Goal: Find specific page/section: Find specific page/section

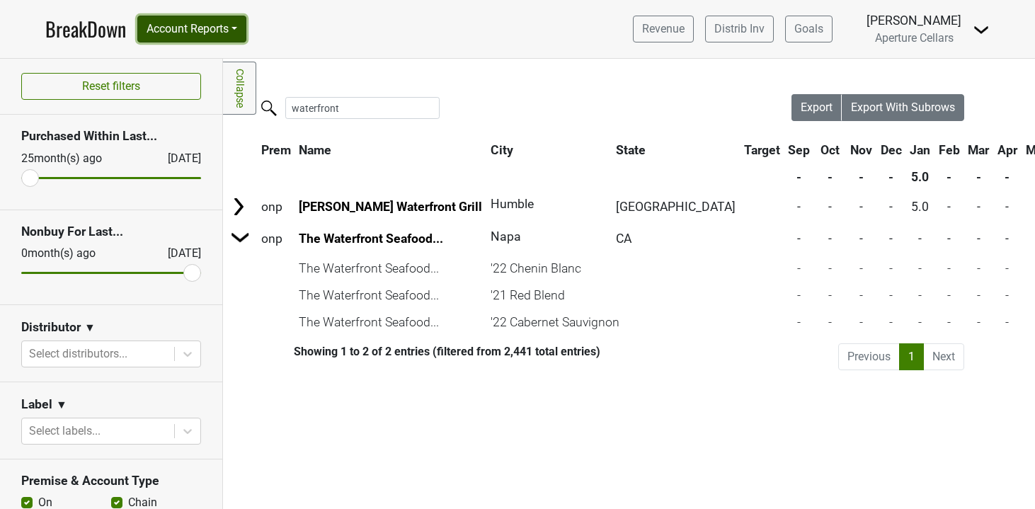
click at [188, 21] on button "Account Reports" at bounding box center [191, 29] width 109 height 27
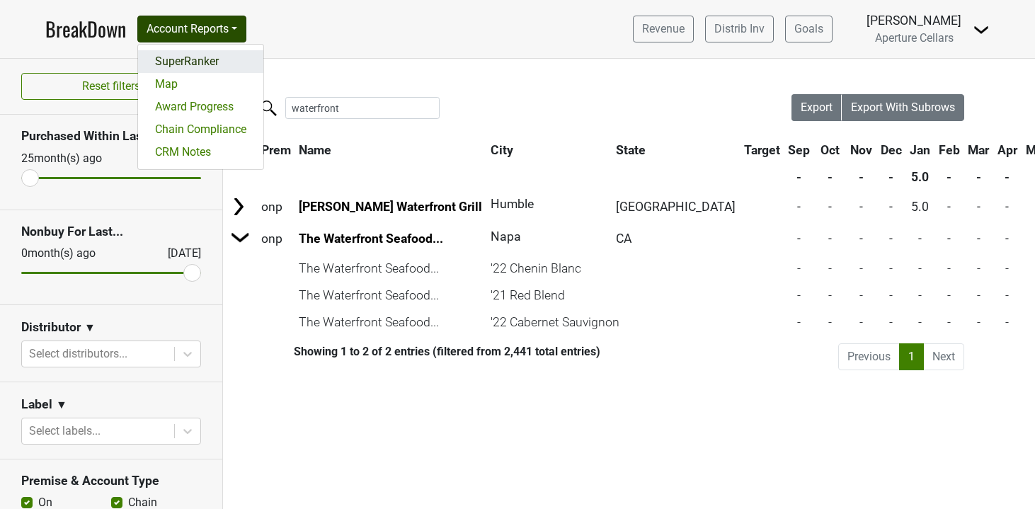
click at [190, 66] on link "SuperRanker" at bounding box center [200, 61] width 125 height 23
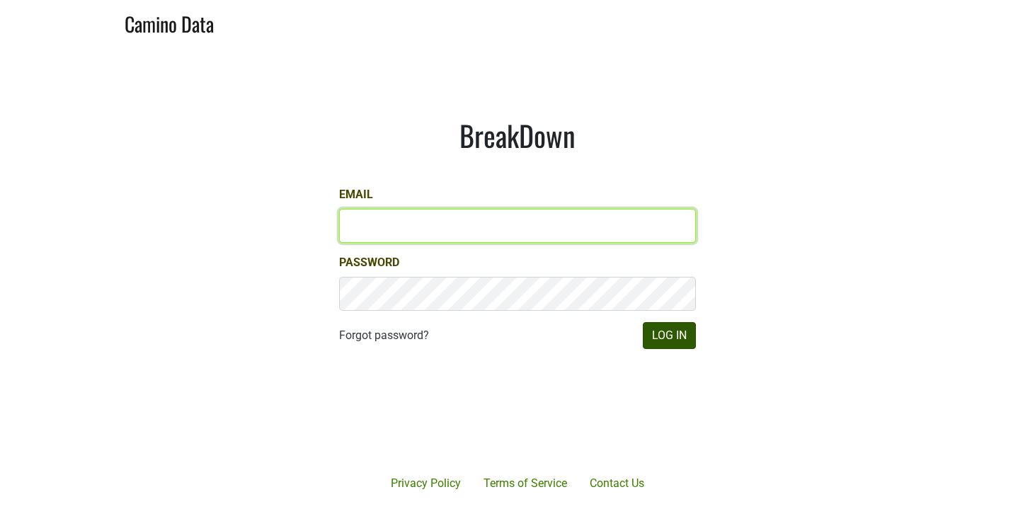
type input "ssaltz@aperture-cellars.com"
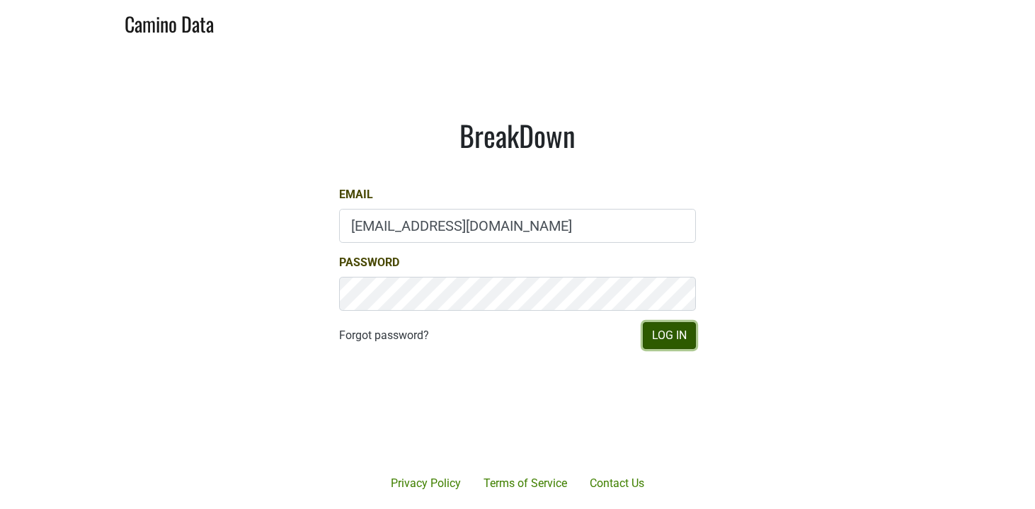
click at [677, 336] on button "Log In" at bounding box center [669, 335] width 53 height 27
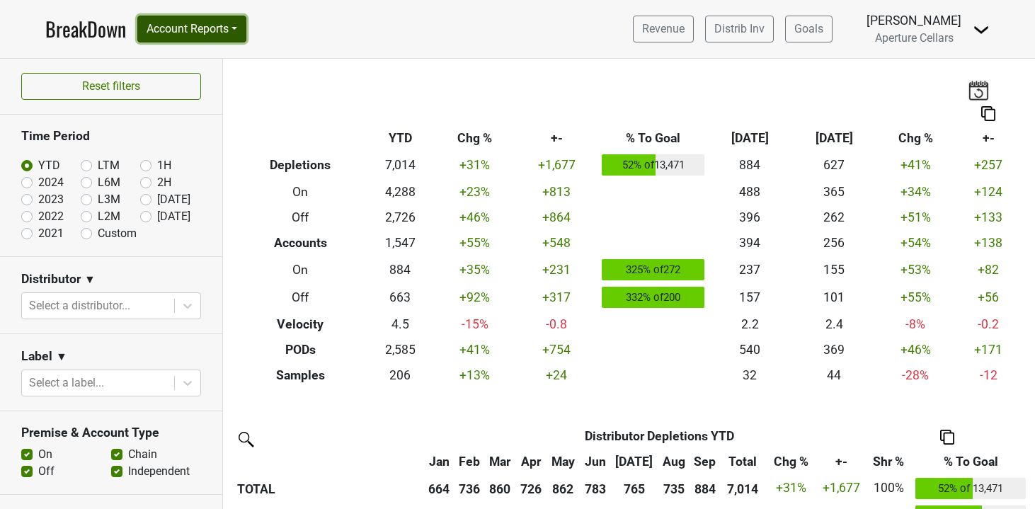
click at [205, 23] on button "Account Reports" at bounding box center [191, 29] width 109 height 27
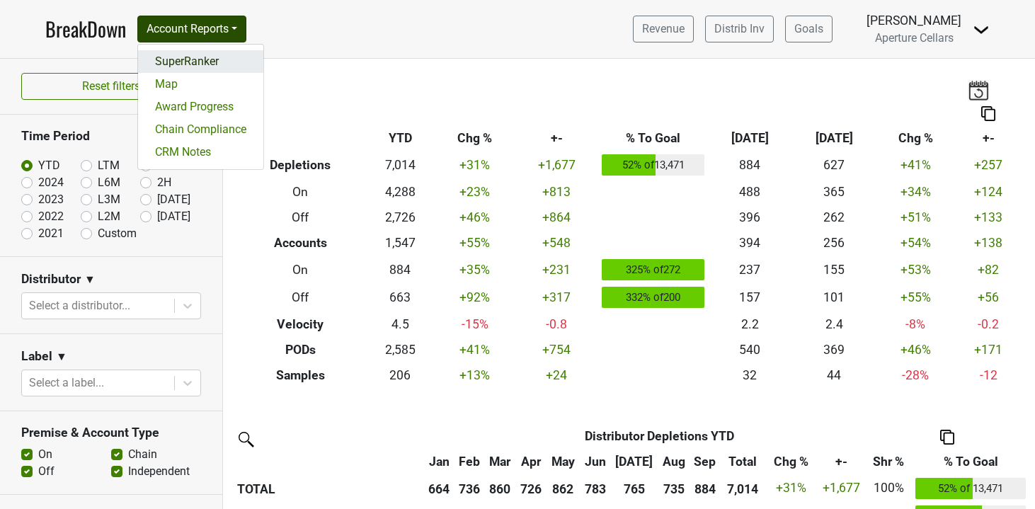
click at [212, 67] on link "SuperRanker" at bounding box center [200, 61] width 125 height 23
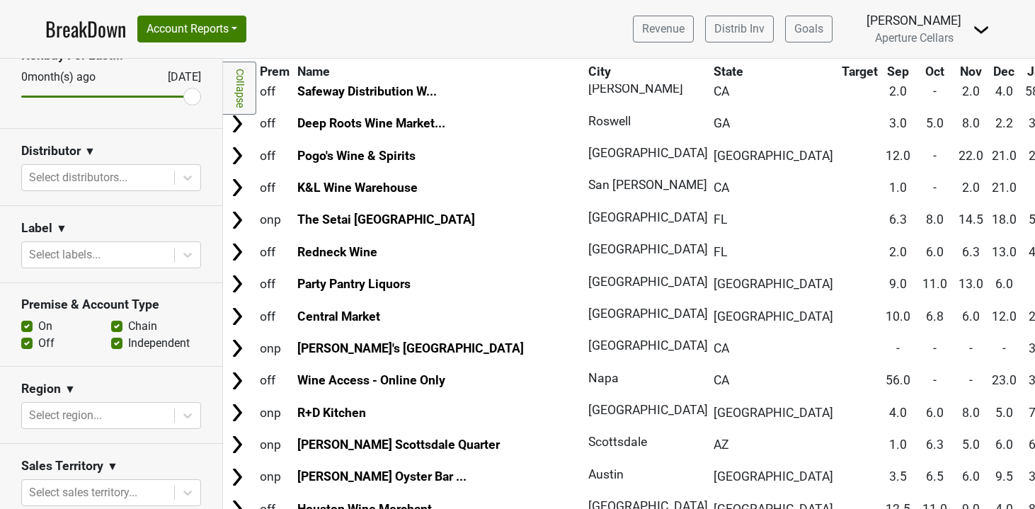
scroll to position [262, 0]
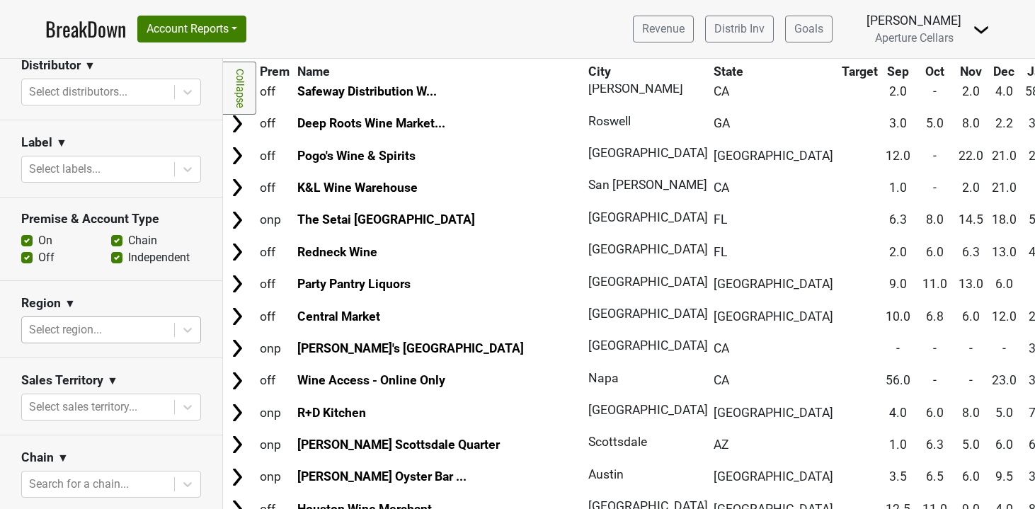
click at [74, 329] on div at bounding box center [98, 330] width 138 height 20
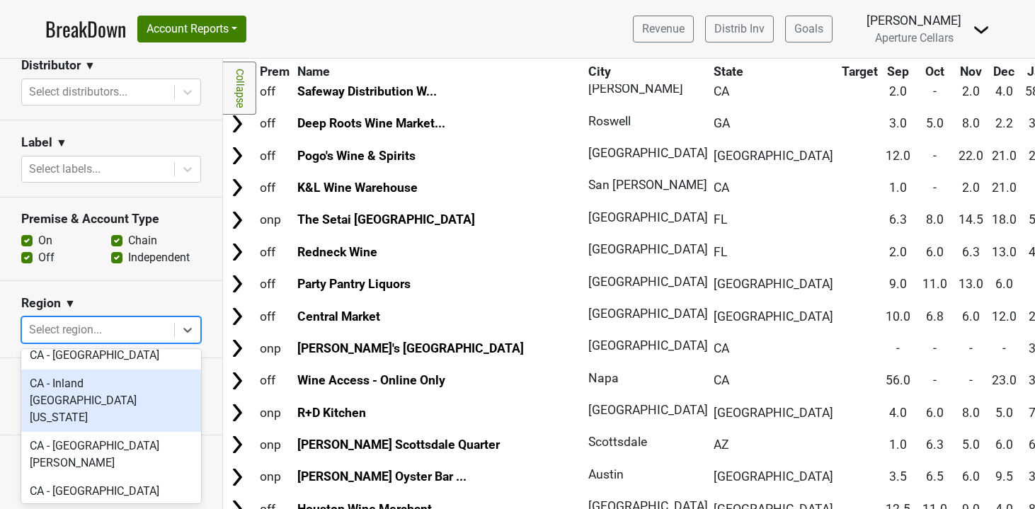
scroll to position [345, 0]
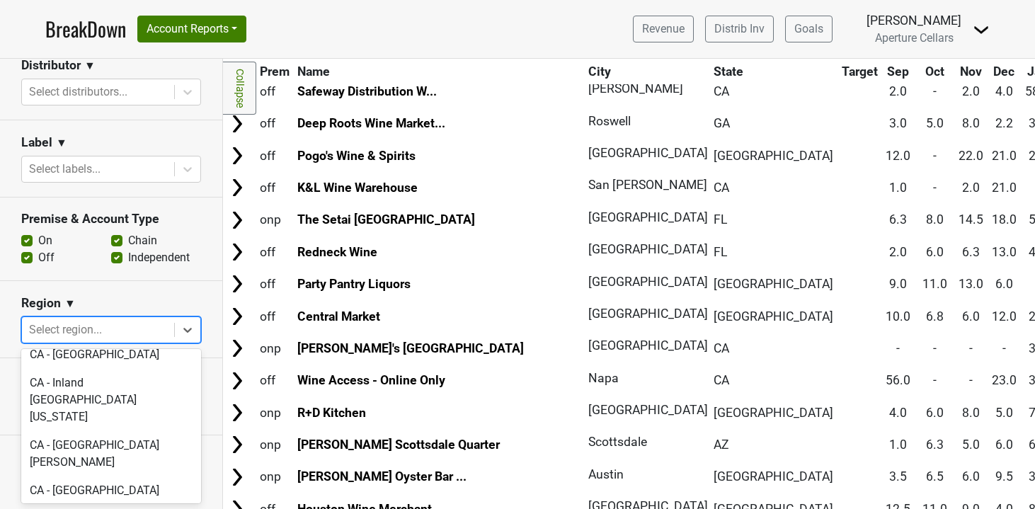
click at [83, 505] on div "CA - Napa & Sonoma" at bounding box center [111, 519] width 180 height 28
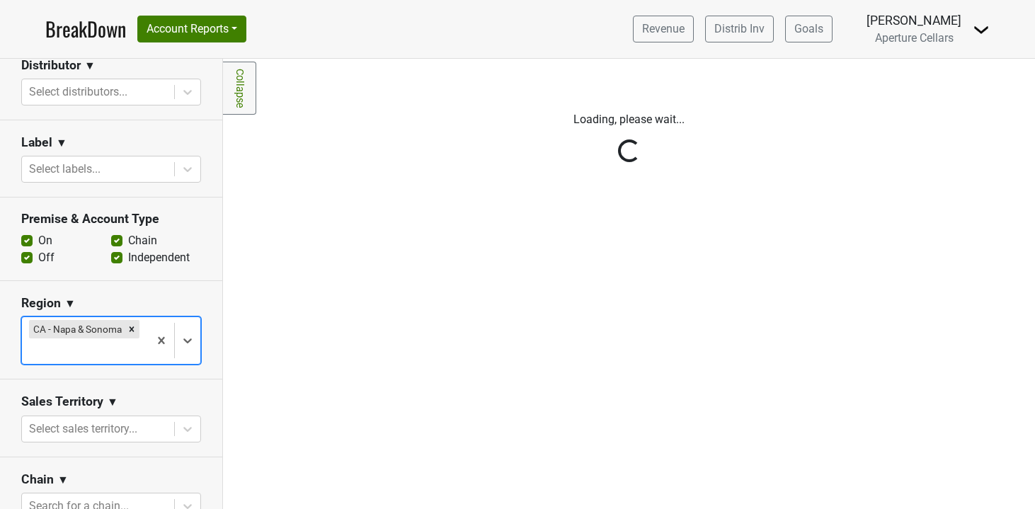
scroll to position [0, 0]
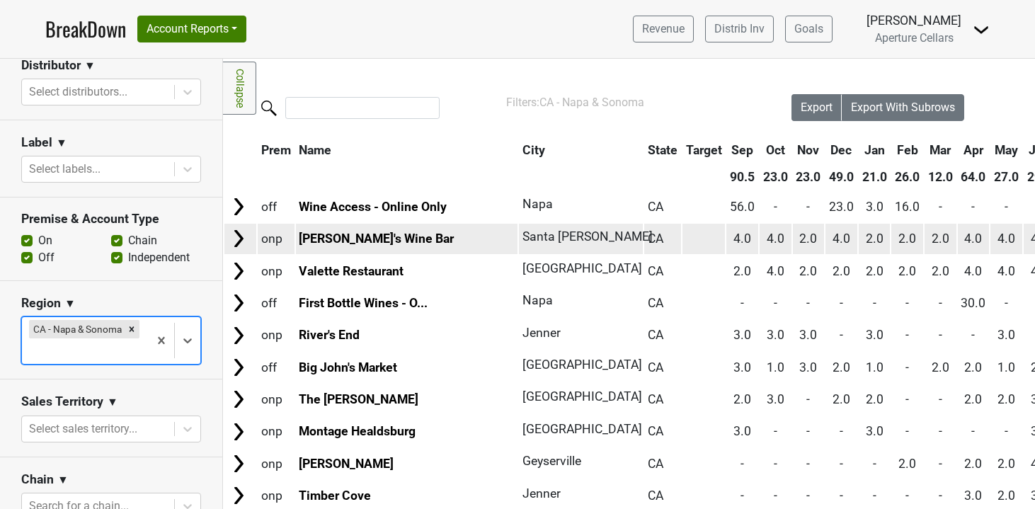
click at [236, 243] on img at bounding box center [238, 238] width 21 height 21
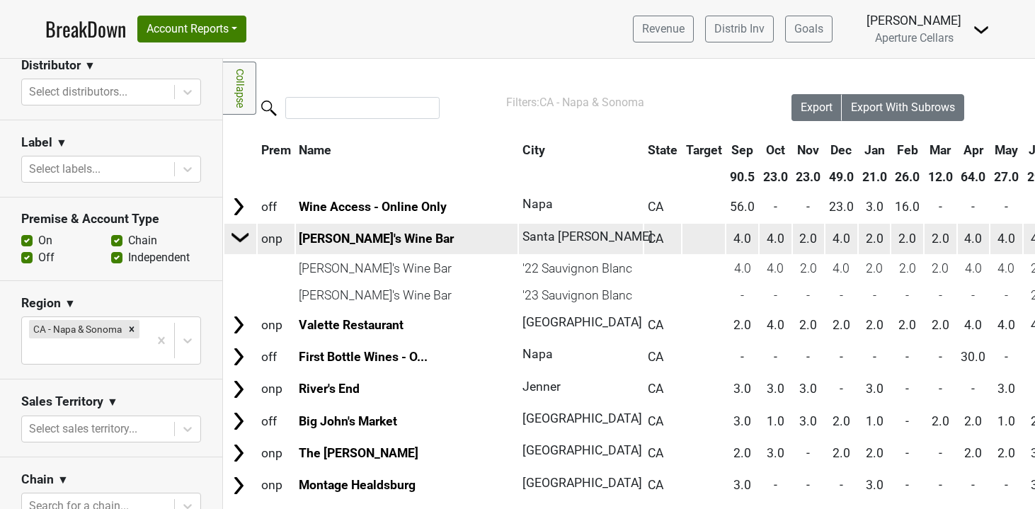
click at [241, 241] on img at bounding box center [240, 236] width 21 height 21
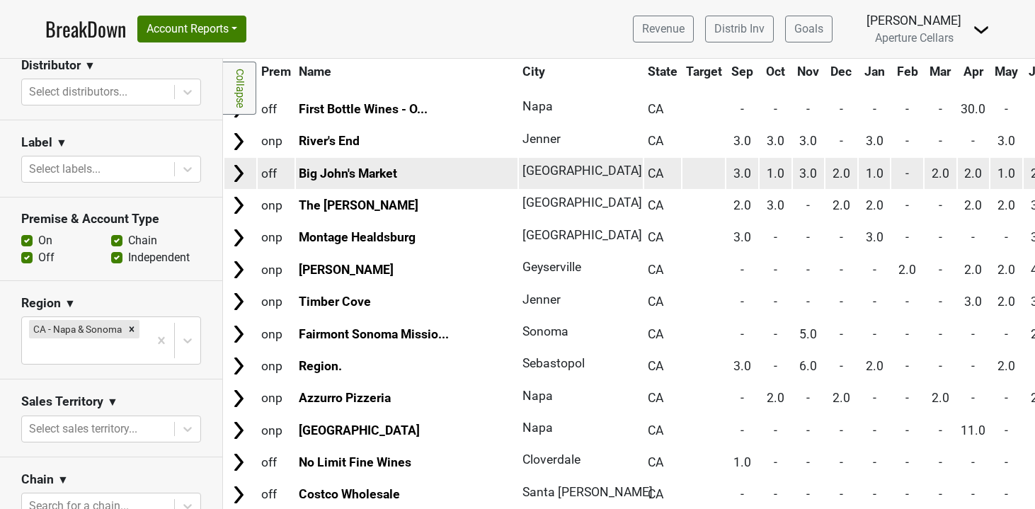
scroll to position [195, 0]
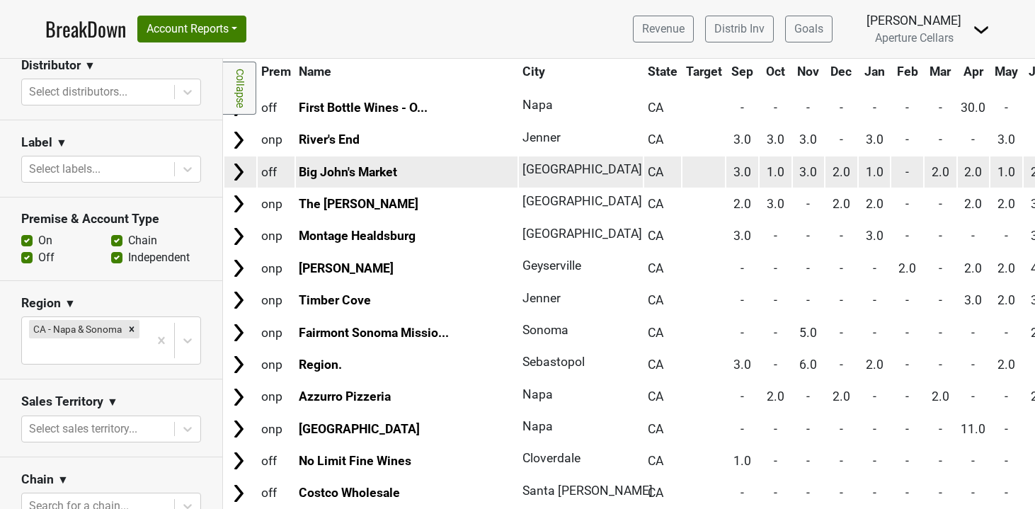
click at [243, 170] on img at bounding box center [238, 171] width 21 height 21
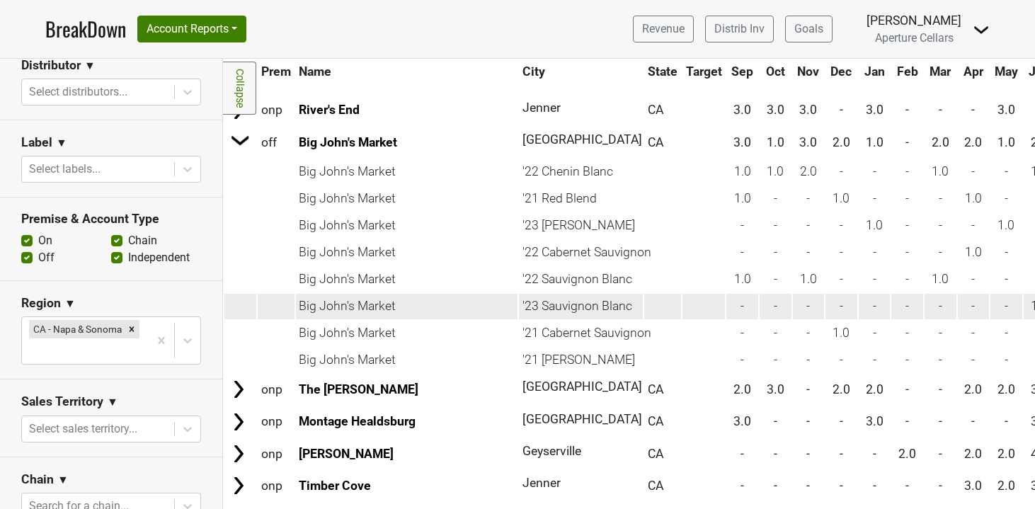
scroll to position [179, 0]
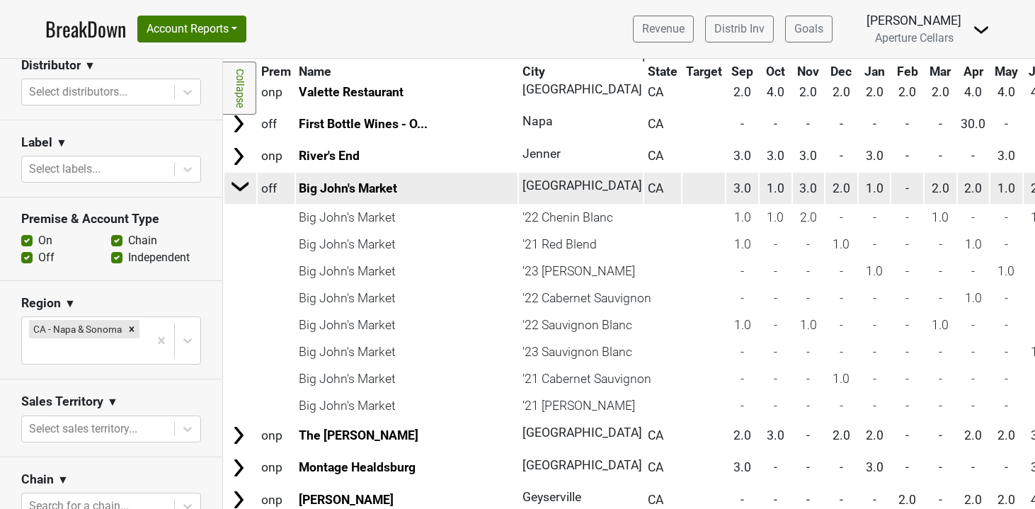
click at [243, 188] on img at bounding box center [240, 186] width 21 height 21
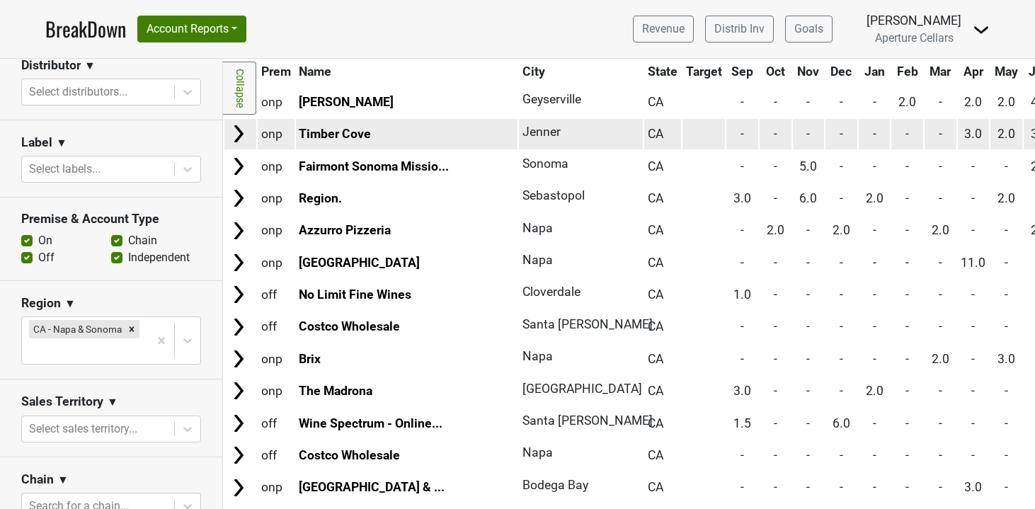
scroll to position [396, 0]
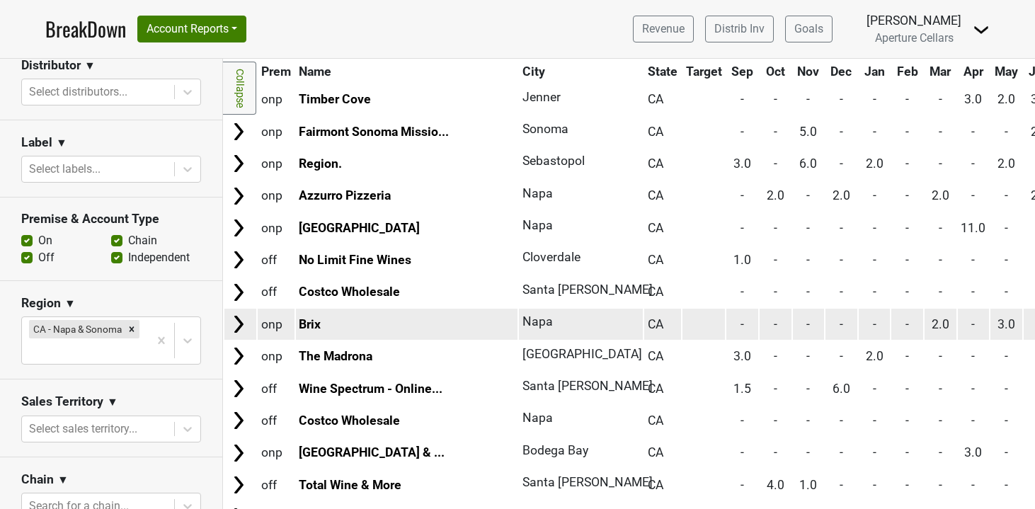
click at [234, 314] on img at bounding box center [238, 324] width 21 height 21
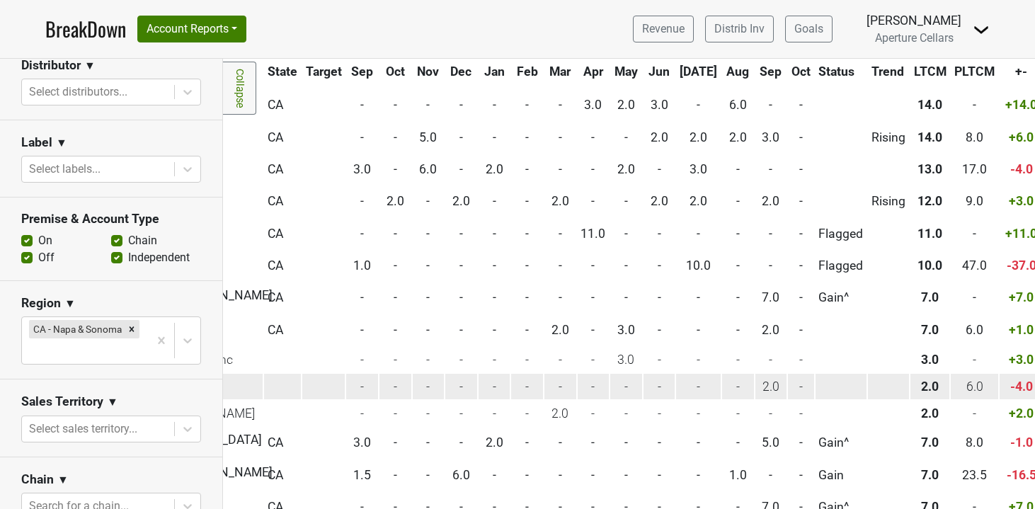
scroll to position [391, 0]
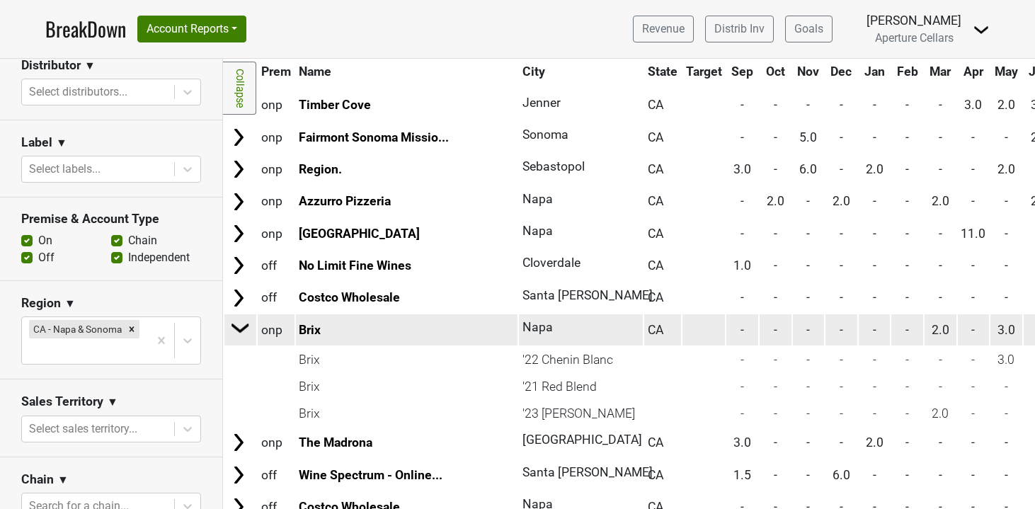
click at [240, 326] on img at bounding box center [240, 327] width 21 height 21
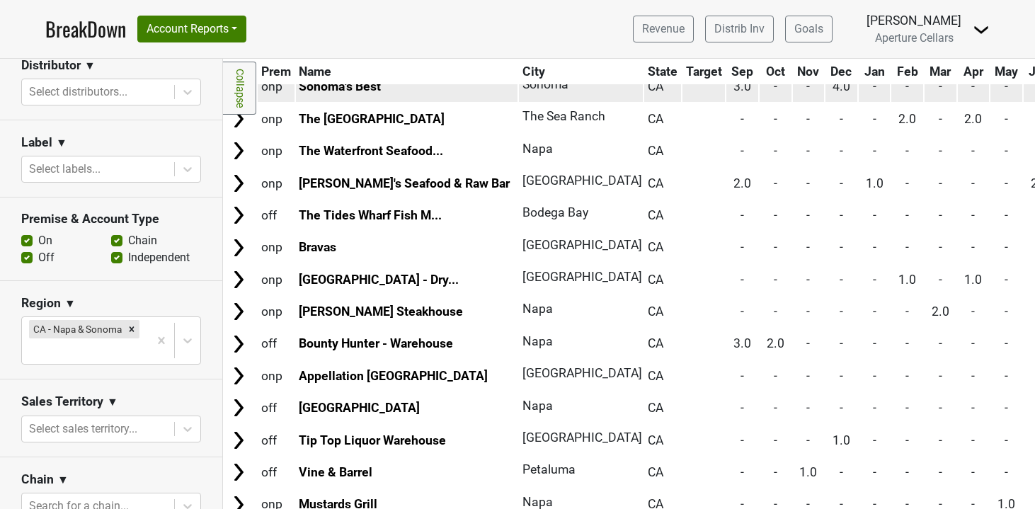
scroll to position [863, 0]
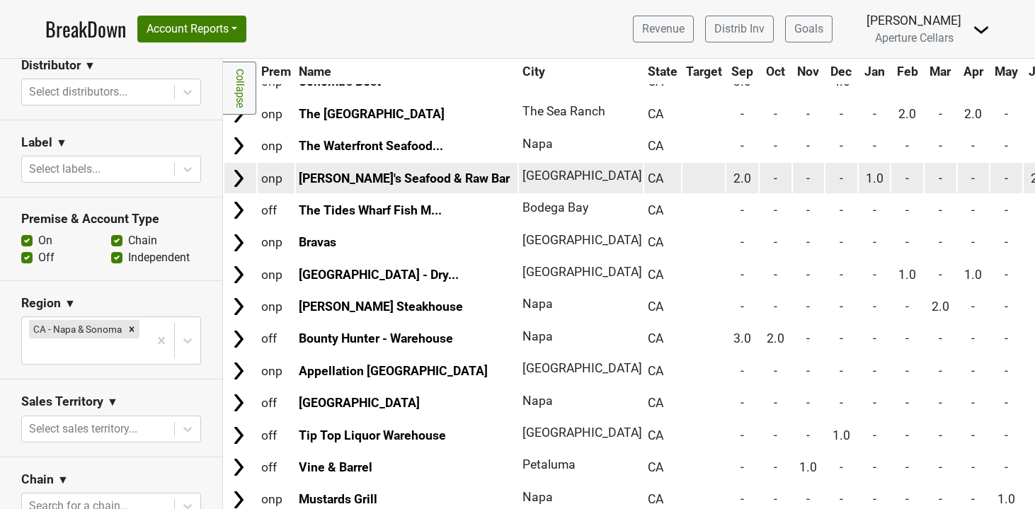
click at [235, 174] on img at bounding box center [238, 178] width 21 height 21
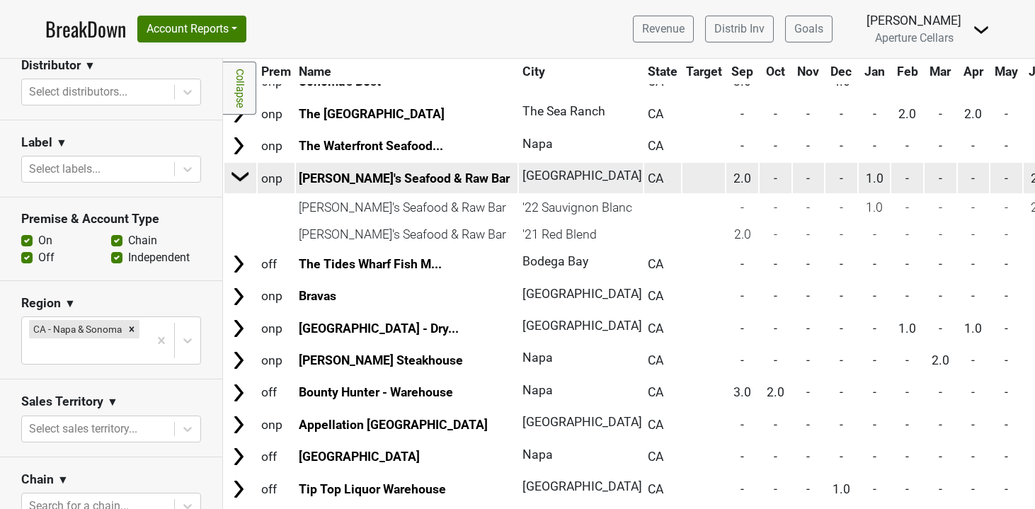
click at [245, 182] on img at bounding box center [240, 176] width 21 height 21
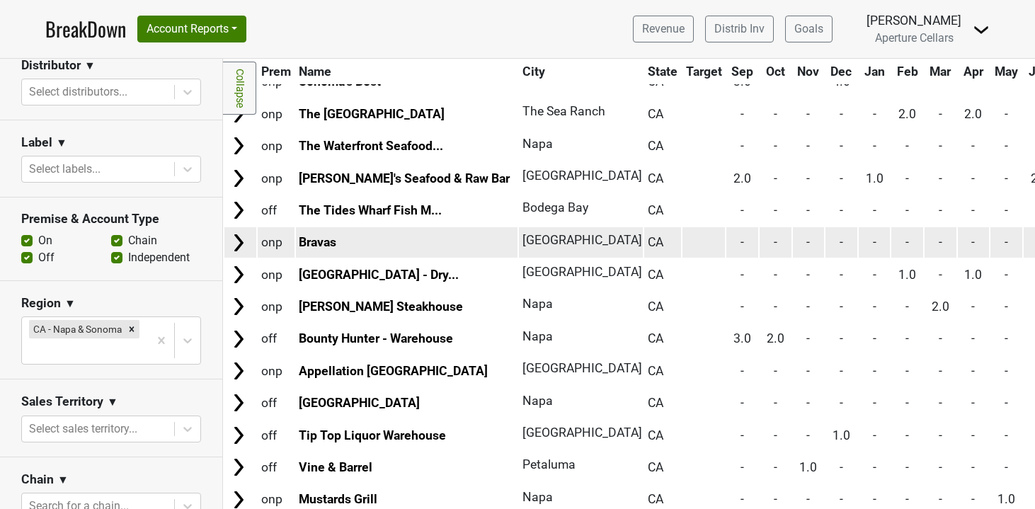
click at [242, 244] on img at bounding box center [238, 242] width 21 height 21
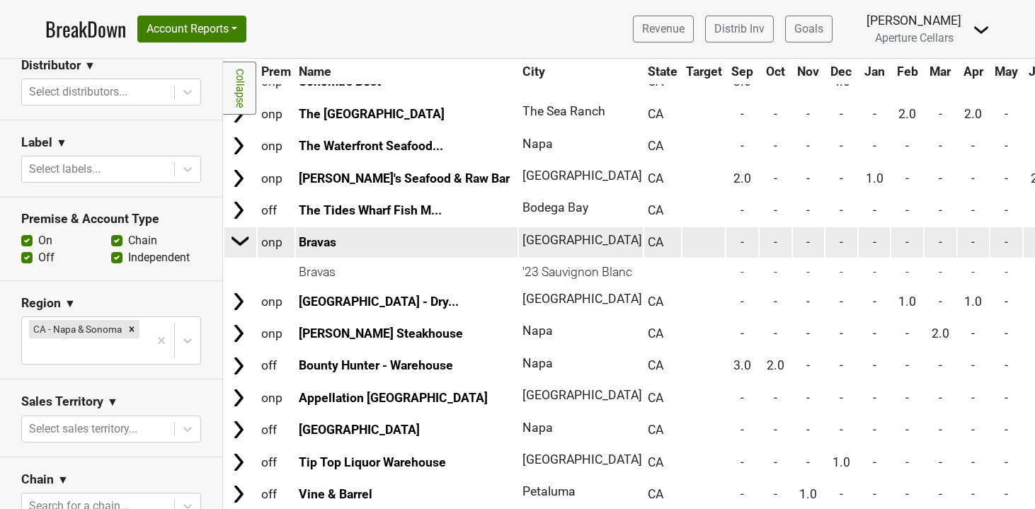
click at [248, 242] on img at bounding box center [240, 240] width 21 height 21
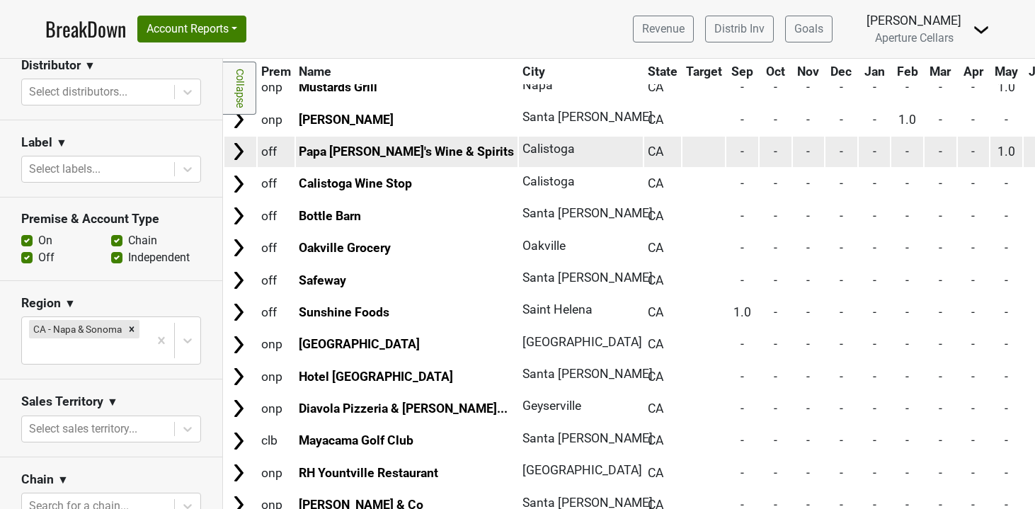
scroll to position [1275, 1]
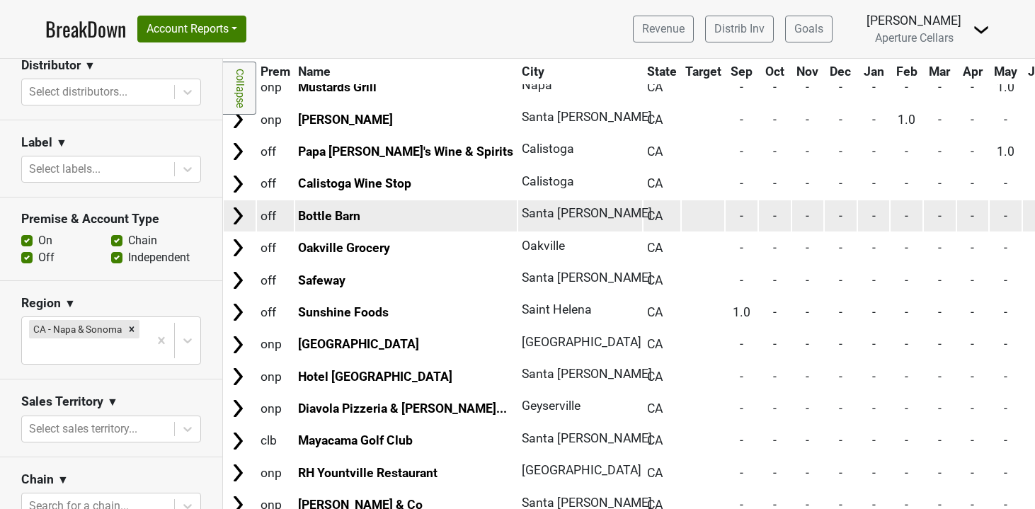
click at [235, 225] on img at bounding box center [237, 215] width 21 height 21
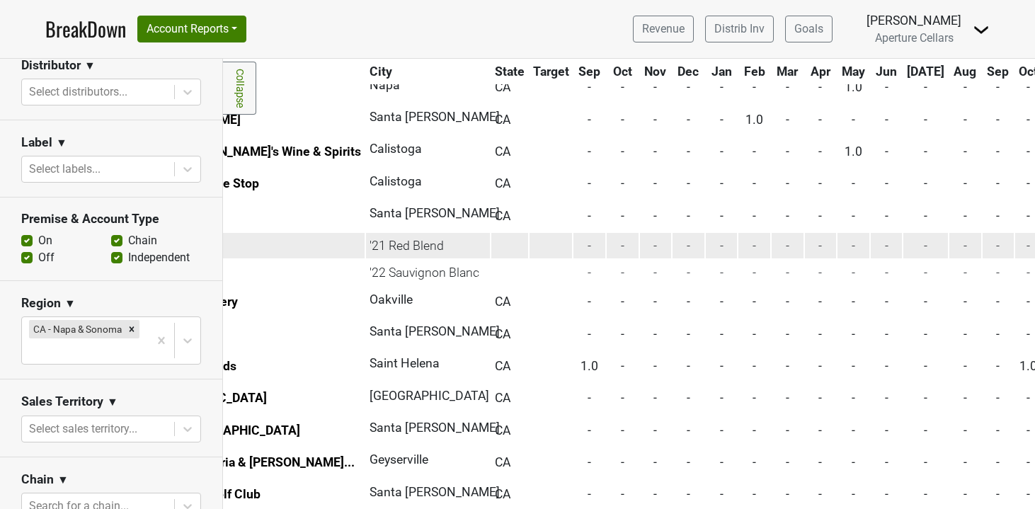
scroll to position [1275, 0]
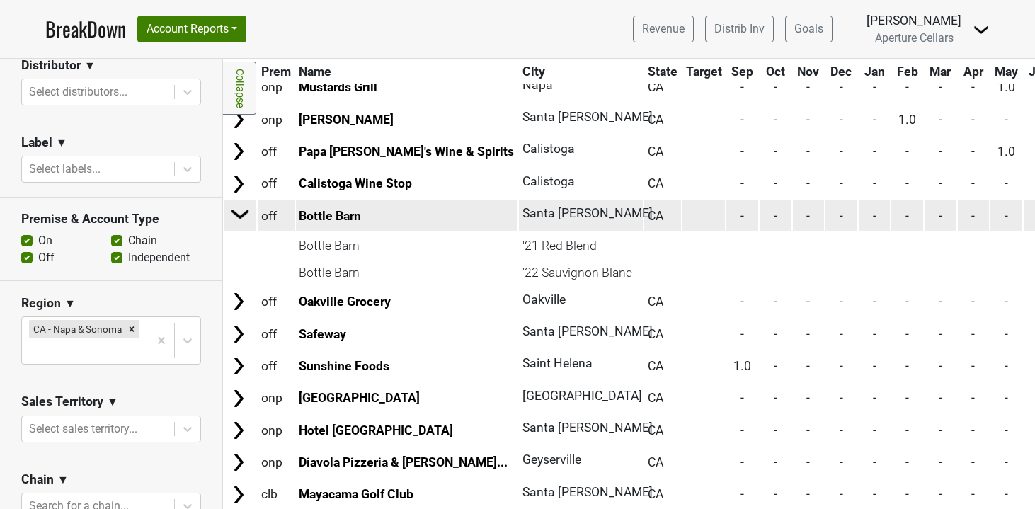
click at [236, 219] on img at bounding box center [240, 213] width 21 height 21
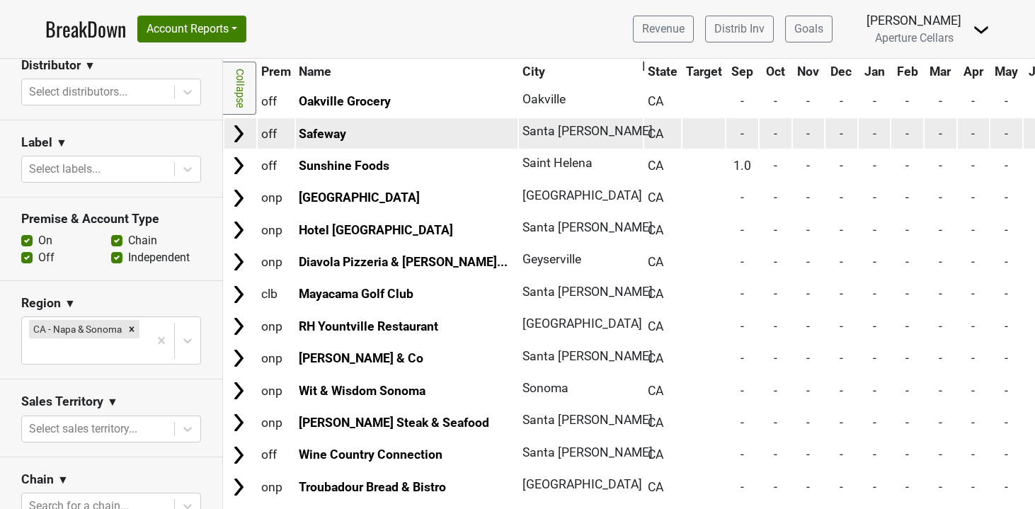
scroll to position [1425, 0]
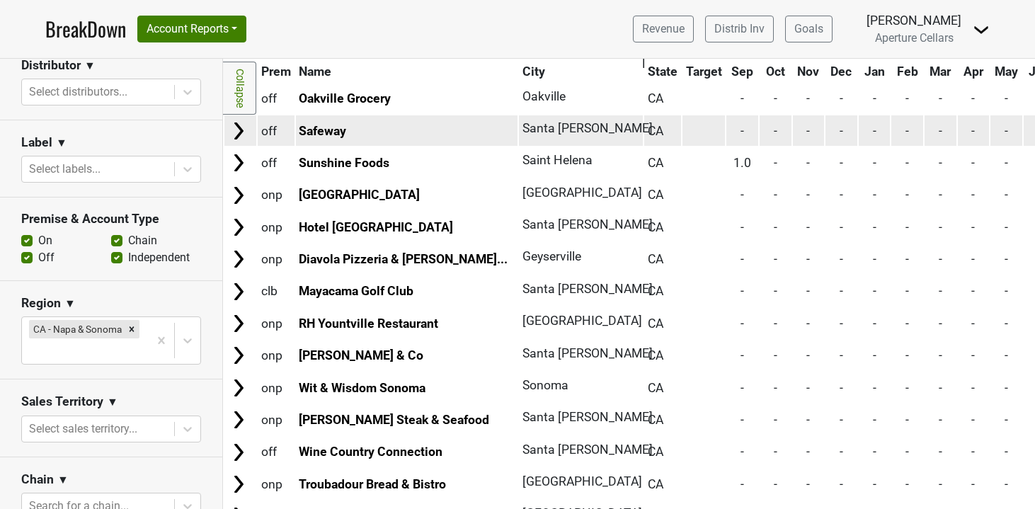
click at [238, 127] on img at bounding box center [238, 130] width 21 height 21
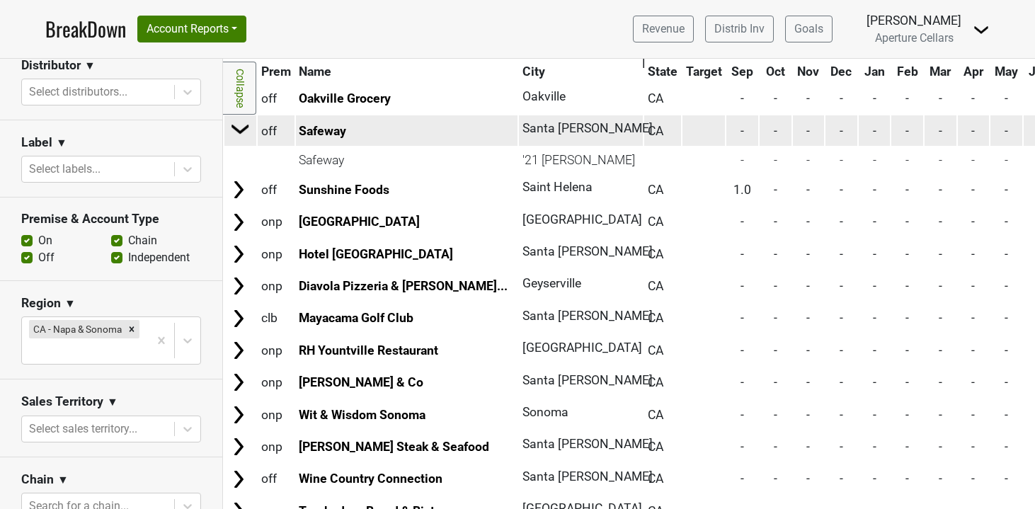
click at [245, 127] on img at bounding box center [240, 128] width 21 height 21
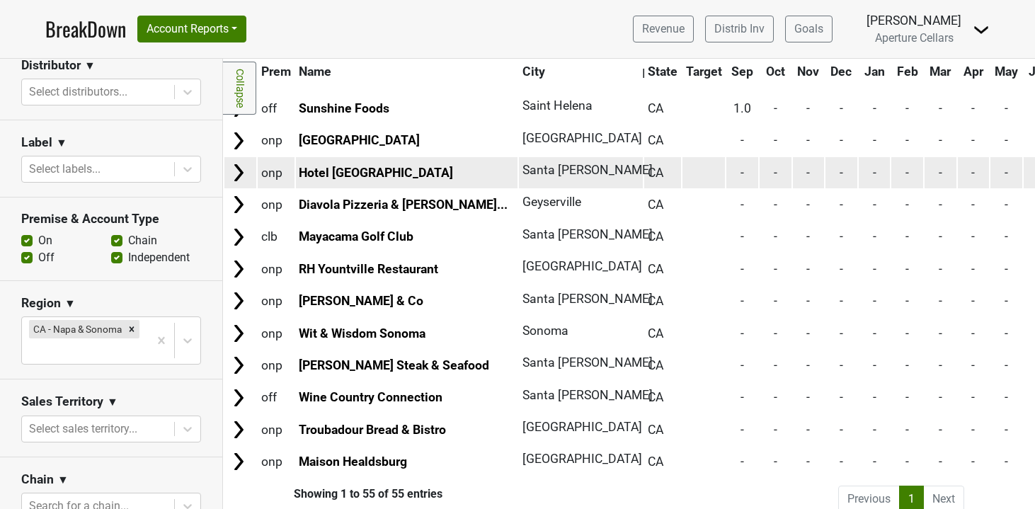
scroll to position [1495, 0]
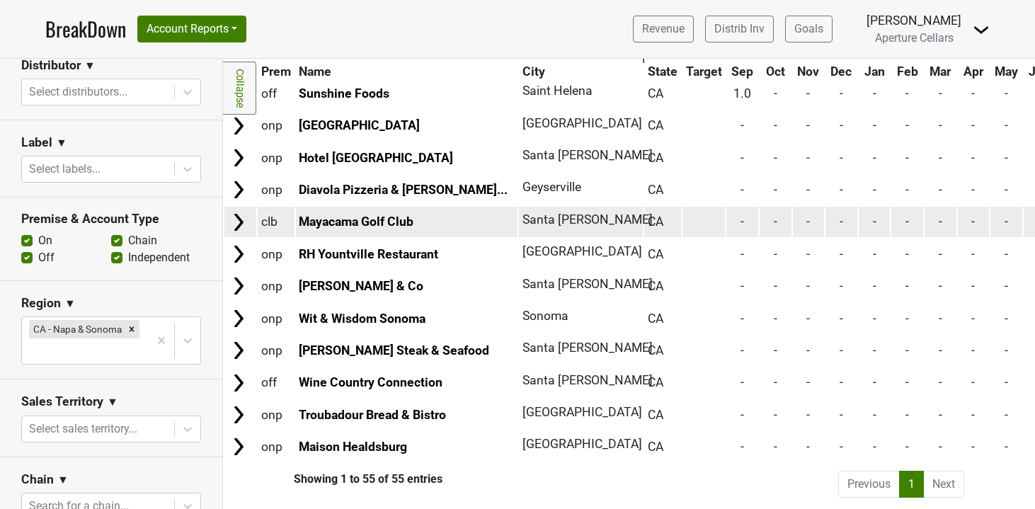
click at [234, 219] on img at bounding box center [238, 222] width 21 height 21
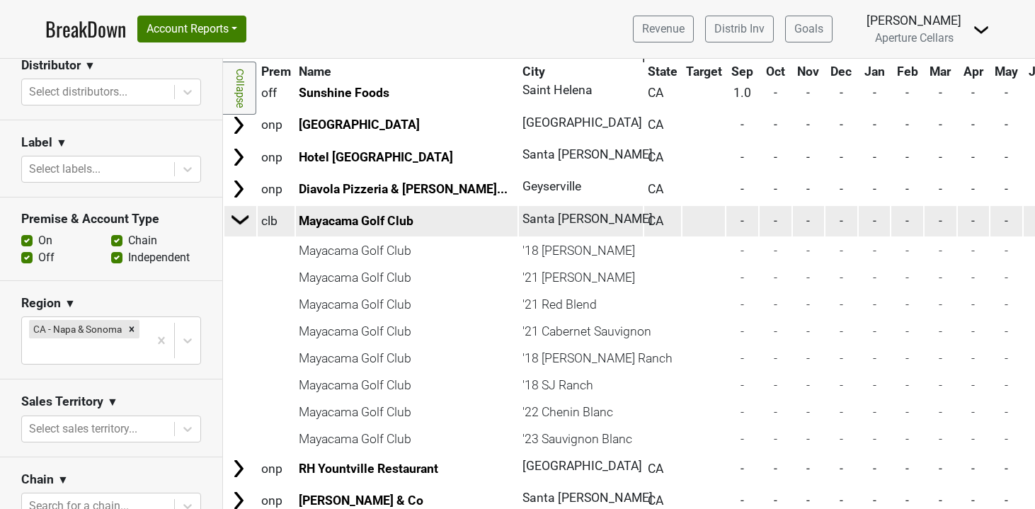
click at [242, 219] on img at bounding box center [240, 219] width 21 height 21
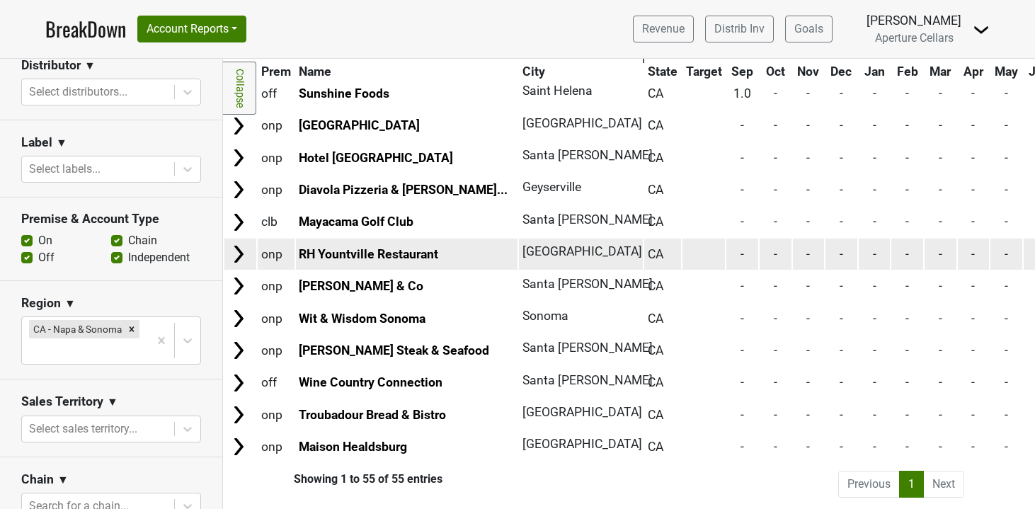
click at [241, 258] on img at bounding box center [238, 253] width 21 height 21
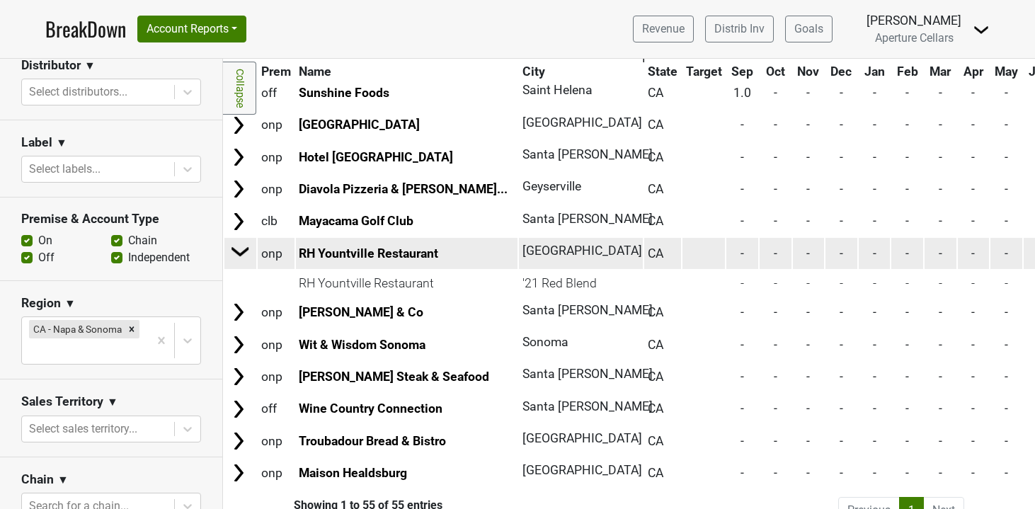
click at [243, 249] on img at bounding box center [240, 251] width 21 height 21
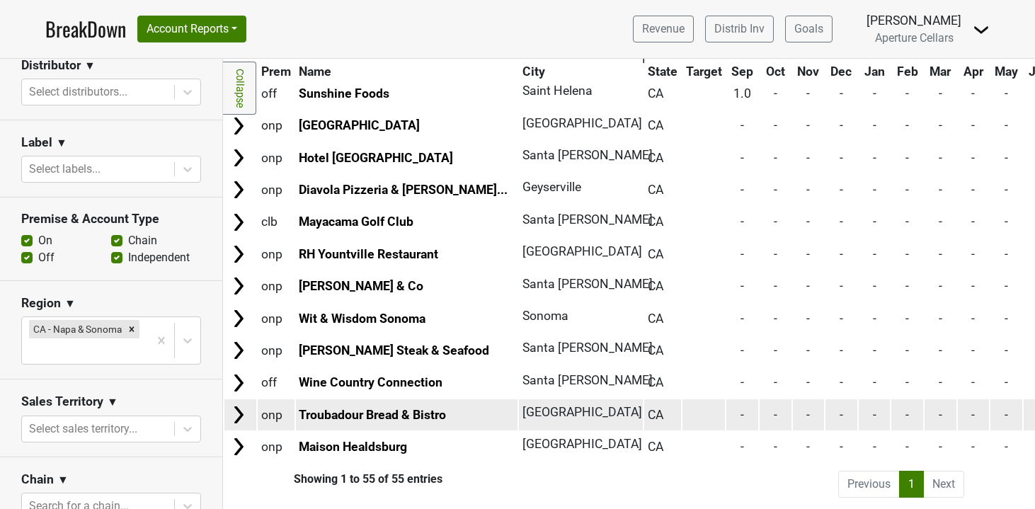
click at [239, 409] on img at bounding box center [238, 414] width 21 height 21
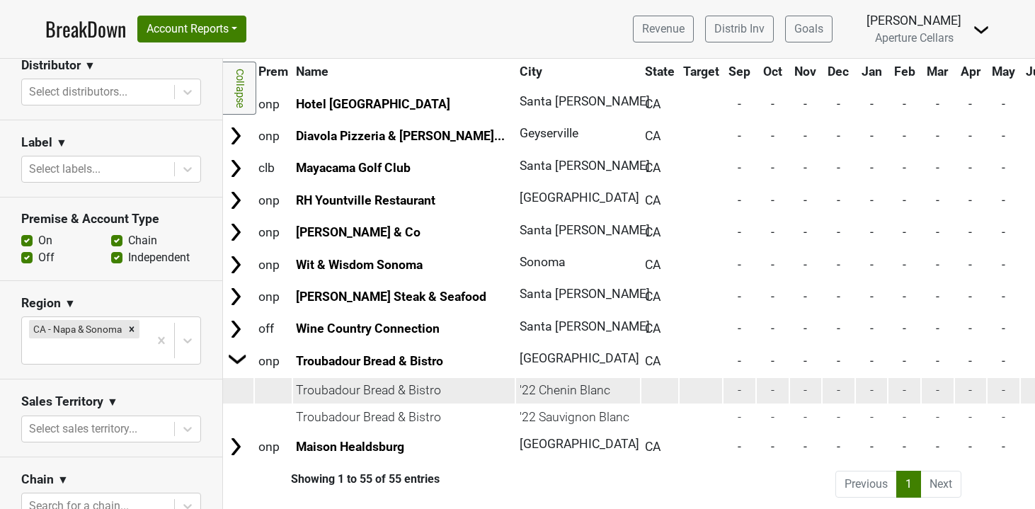
scroll to position [1548, 0]
